Goal: Download file/media

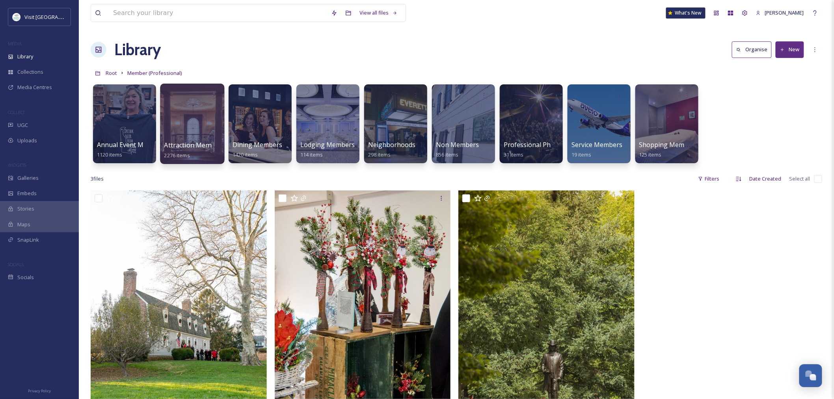
scroll to position [1220, 0]
click at [197, 128] on div at bounding box center [192, 124] width 64 height 80
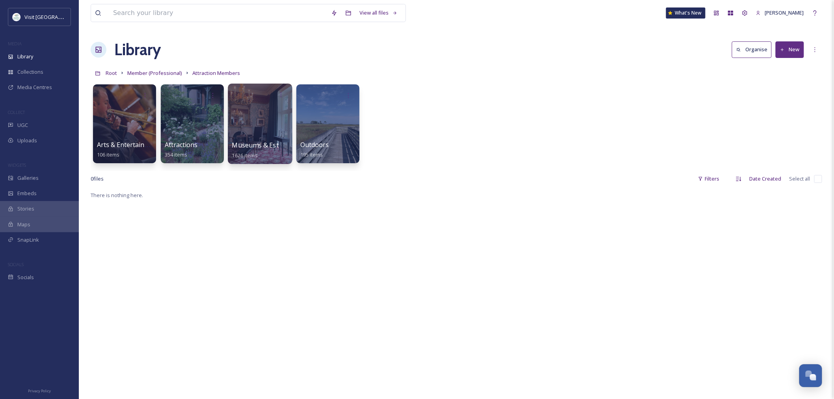
click at [259, 132] on div at bounding box center [260, 124] width 64 height 80
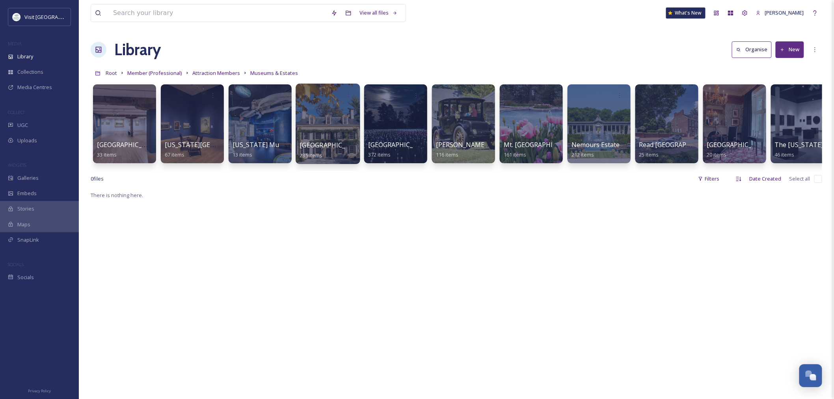
click at [314, 133] on div at bounding box center [328, 124] width 64 height 80
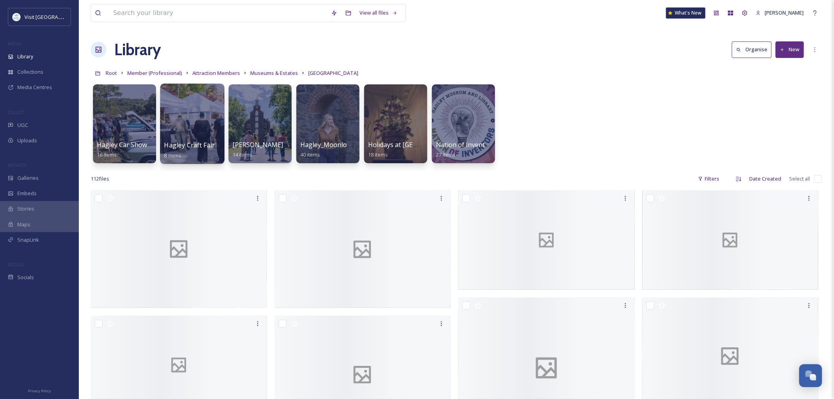
click at [200, 130] on div at bounding box center [192, 124] width 64 height 80
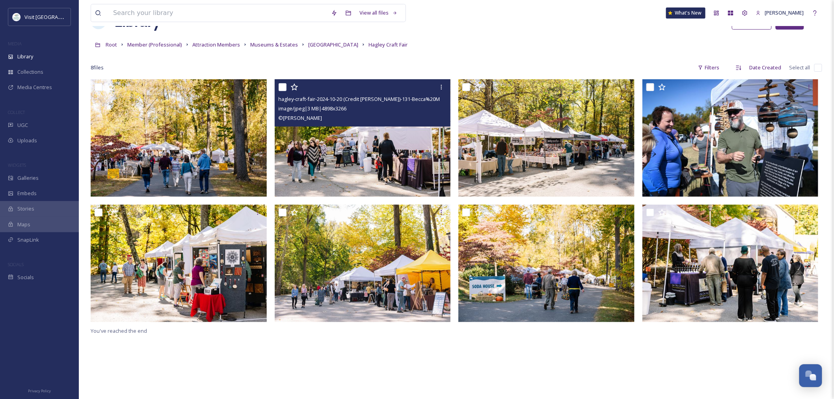
scroll to position [44, 0]
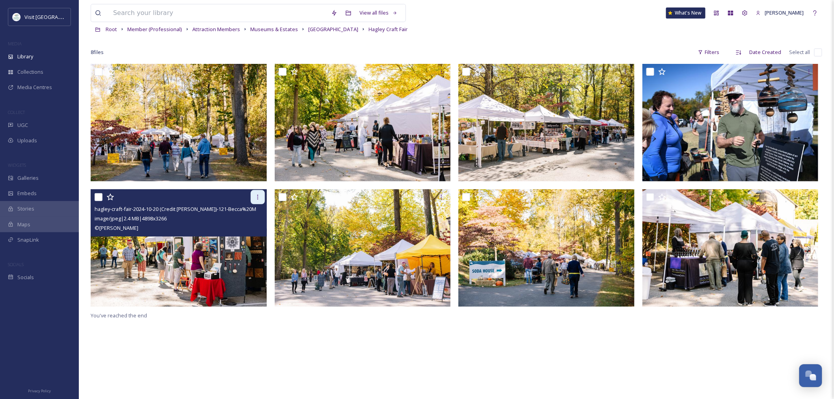
click at [252, 195] on div at bounding box center [258, 197] width 14 height 14
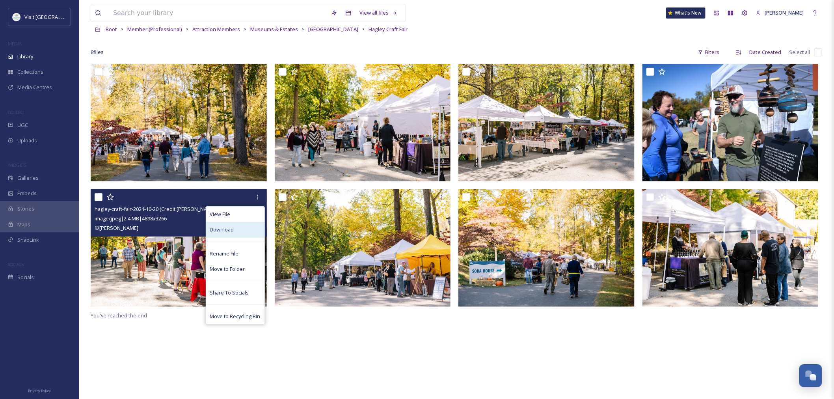
click at [232, 231] on span "Download" at bounding box center [222, 229] width 24 height 7
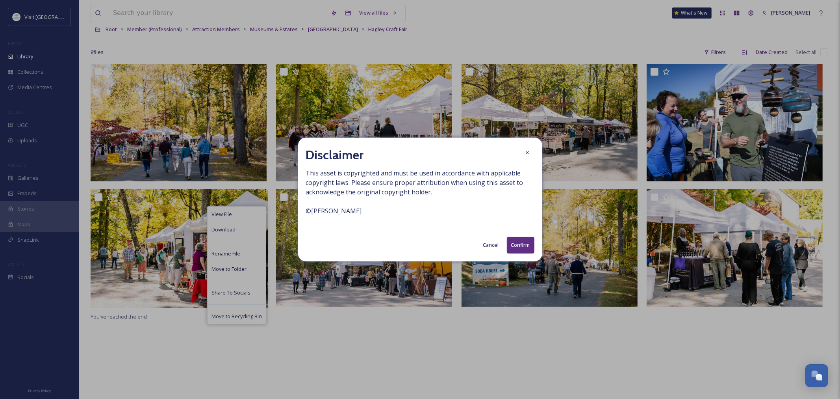
click at [516, 242] on button "Confirm" at bounding box center [521, 245] width 28 height 16
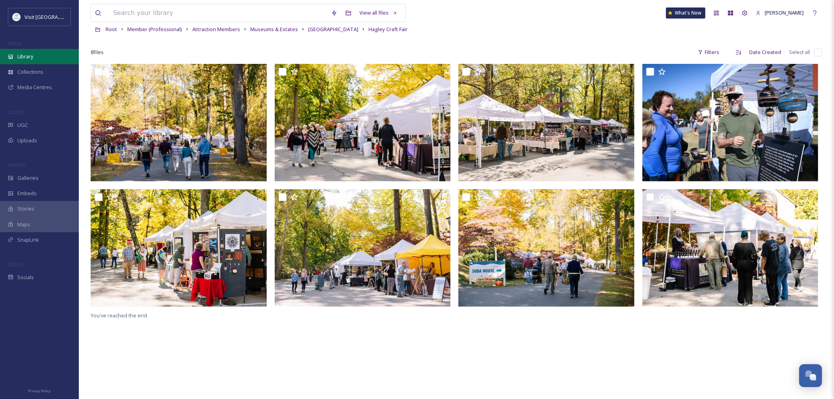
click at [34, 53] on div "Library" at bounding box center [39, 56] width 79 height 15
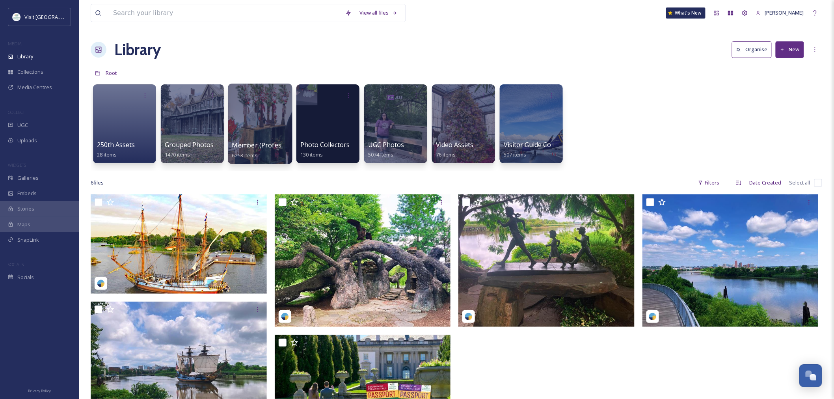
click at [253, 131] on div at bounding box center [260, 124] width 64 height 80
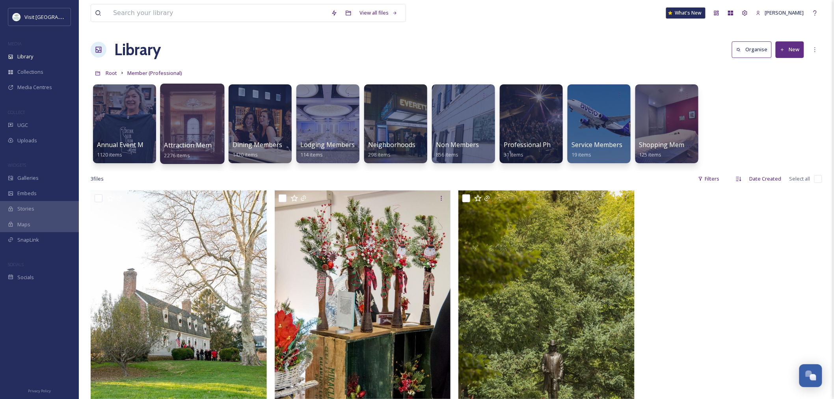
click at [190, 130] on div at bounding box center [192, 124] width 64 height 80
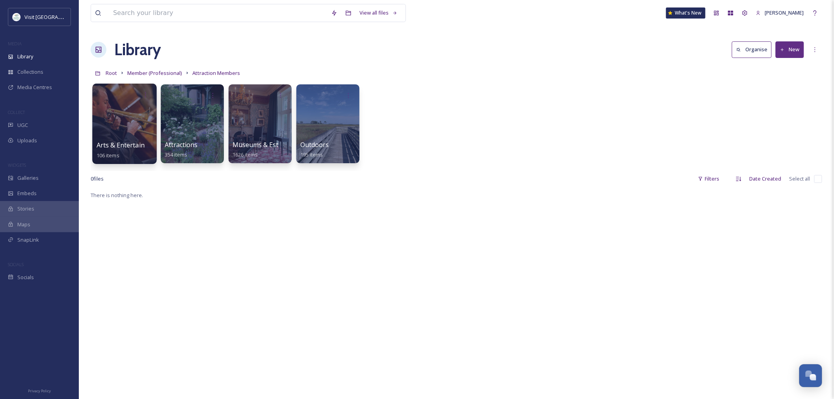
click at [149, 127] on div at bounding box center [124, 124] width 64 height 80
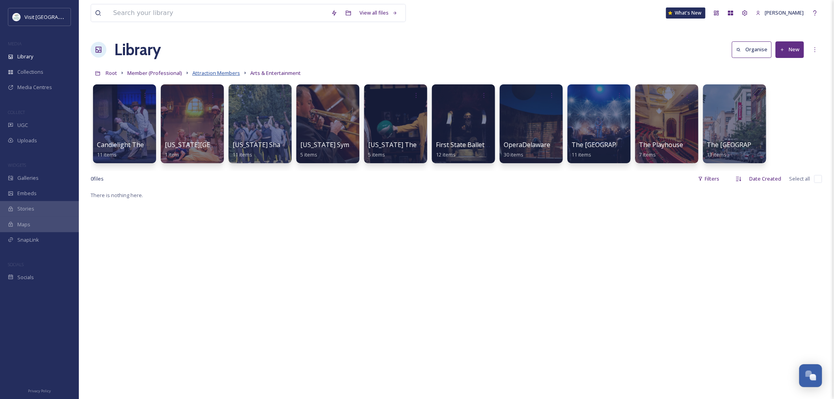
click at [223, 72] on span "Attraction Members" at bounding box center [216, 72] width 48 height 7
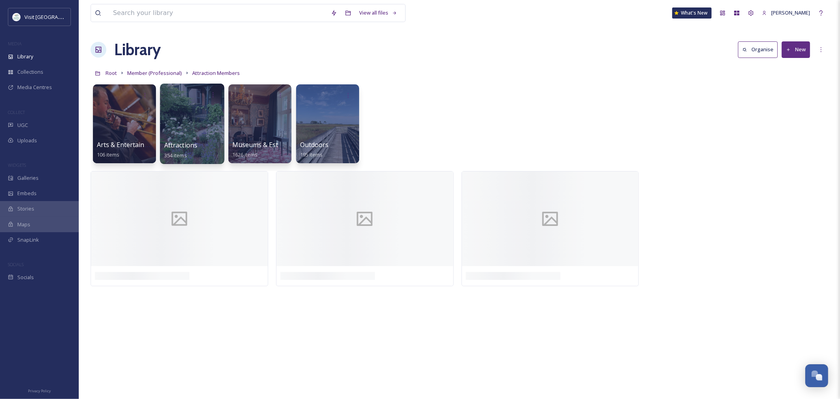
click at [199, 128] on div at bounding box center [192, 124] width 64 height 80
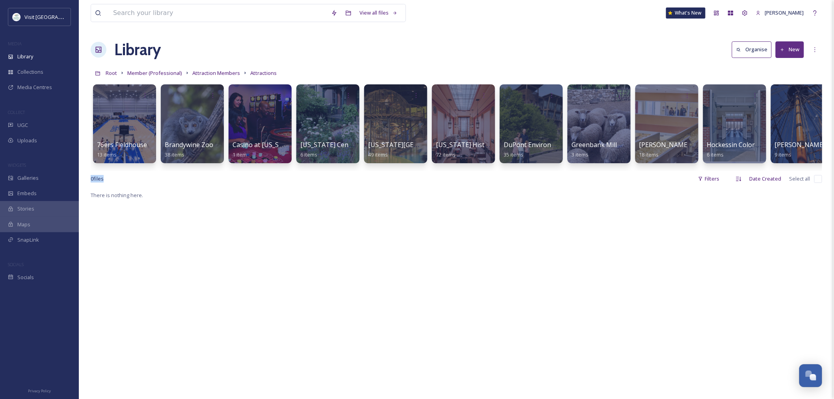
drag, startPoint x: 414, startPoint y: 170, endPoint x: 504, endPoint y: 181, distance: 90.5
click at [504, 181] on div "View all files What's New [PERSON_NAME] Library Organise New Root Member (Profe…" at bounding box center [456, 294] width 755 height 589
click at [130, 69] on span "Member (Professional)" at bounding box center [154, 72] width 55 height 7
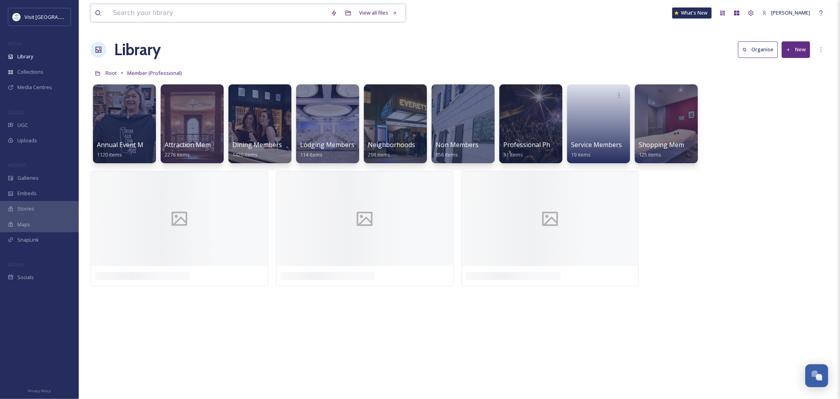
click at [172, 12] on input at bounding box center [218, 12] width 218 height 17
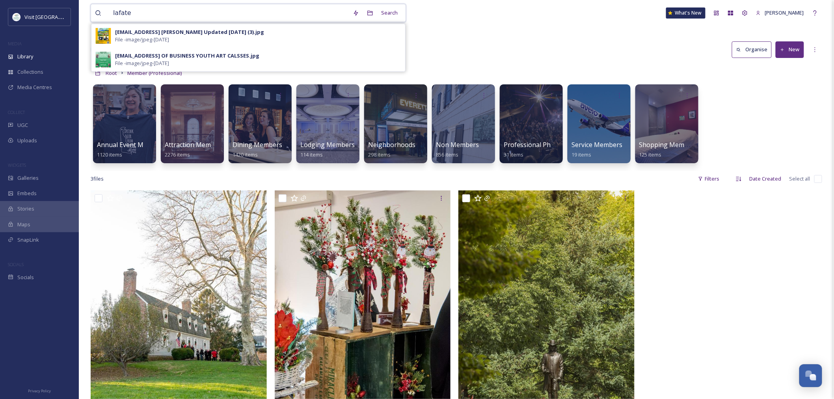
click at [117, 11] on input "lafate" at bounding box center [229, 12] width 240 height 17
type input "la fate"
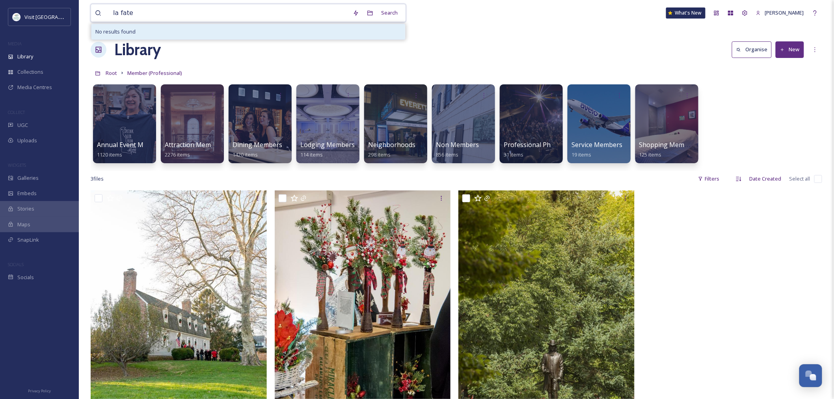
drag, startPoint x: 154, startPoint y: 8, endPoint x: 96, endPoint y: 25, distance: 60.0
click at [96, 22] on div "la fate Search No results found" at bounding box center [248, 13] width 315 height 18
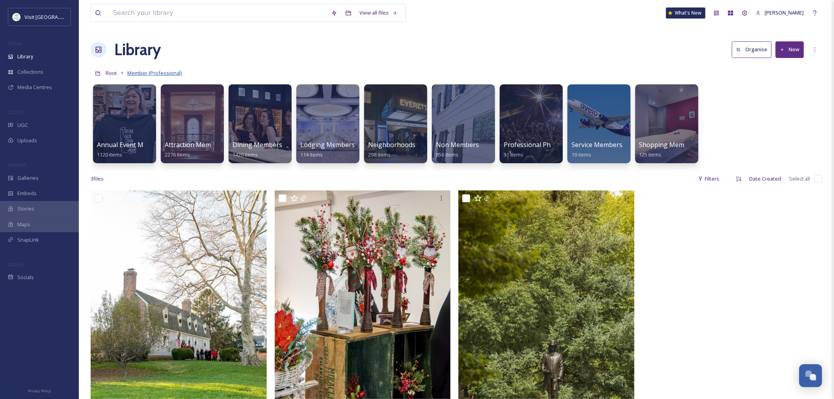
click at [136, 73] on span "Member (Professional)" at bounding box center [154, 72] width 55 height 7
click at [115, 73] on span "Root" at bounding box center [111, 72] width 11 height 7
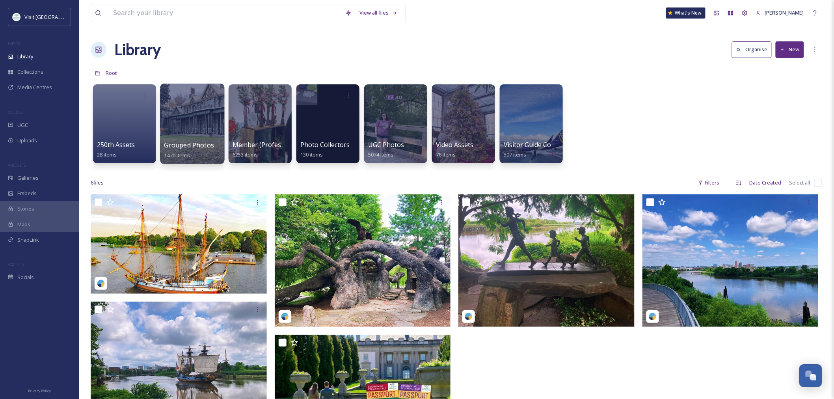
click at [190, 131] on div at bounding box center [192, 124] width 64 height 80
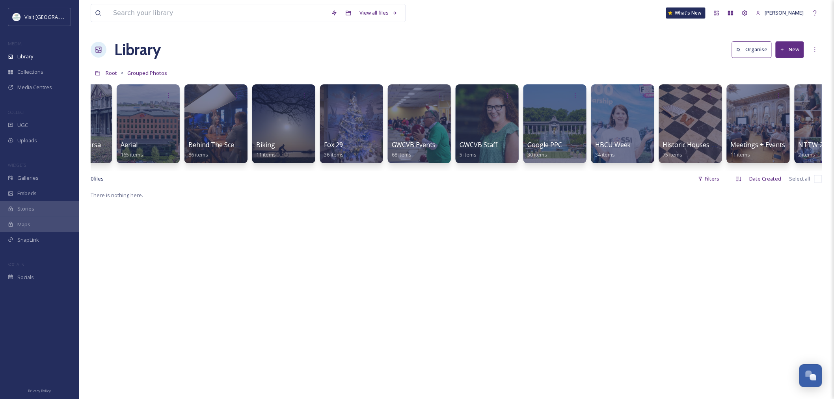
scroll to position [0, 54]
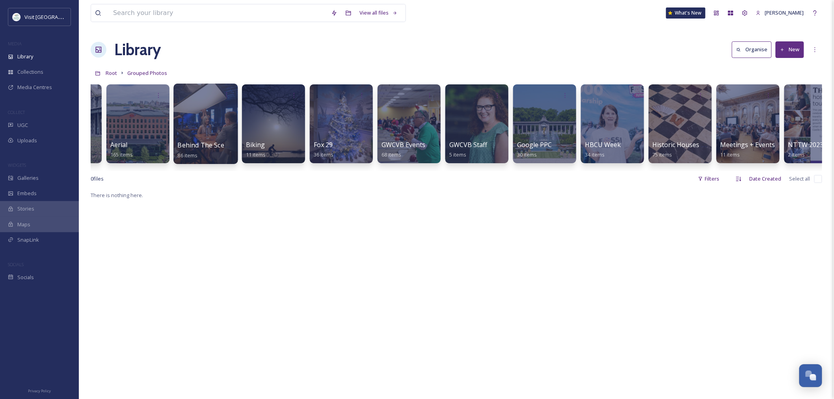
click at [223, 141] on span "Behind The Scenes" at bounding box center [207, 145] width 58 height 9
